Goal: Task Accomplishment & Management: Complete application form

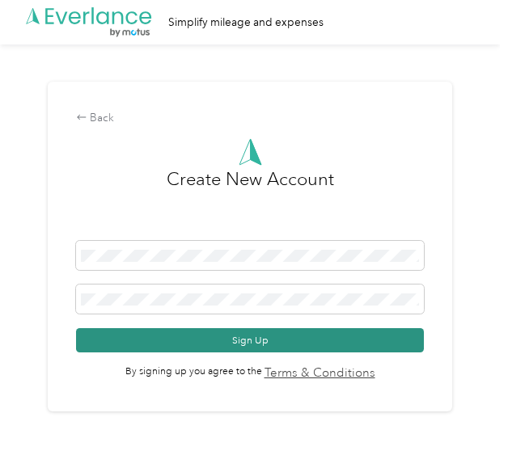
click at [249, 336] on button "Sign Up" at bounding box center [250, 340] width 348 height 24
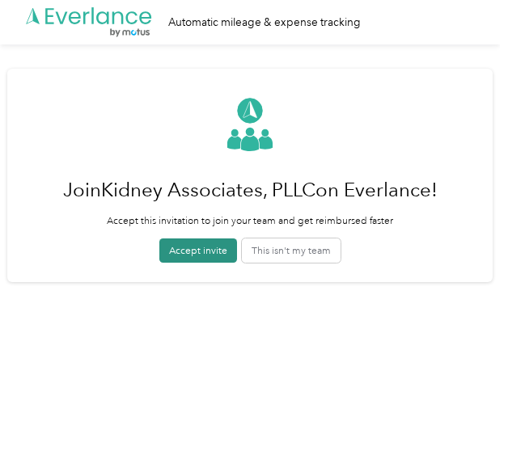
click at [186, 254] on button "Accept invite" at bounding box center [198, 251] width 78 height 24
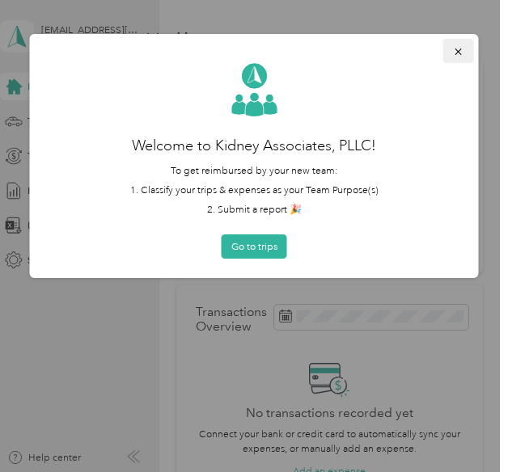
click at [459, 57] on icon "button" at bounding box center [458, 51] width 11 height 11
